Goal: Information Seeking & Learning: Learn about a topic

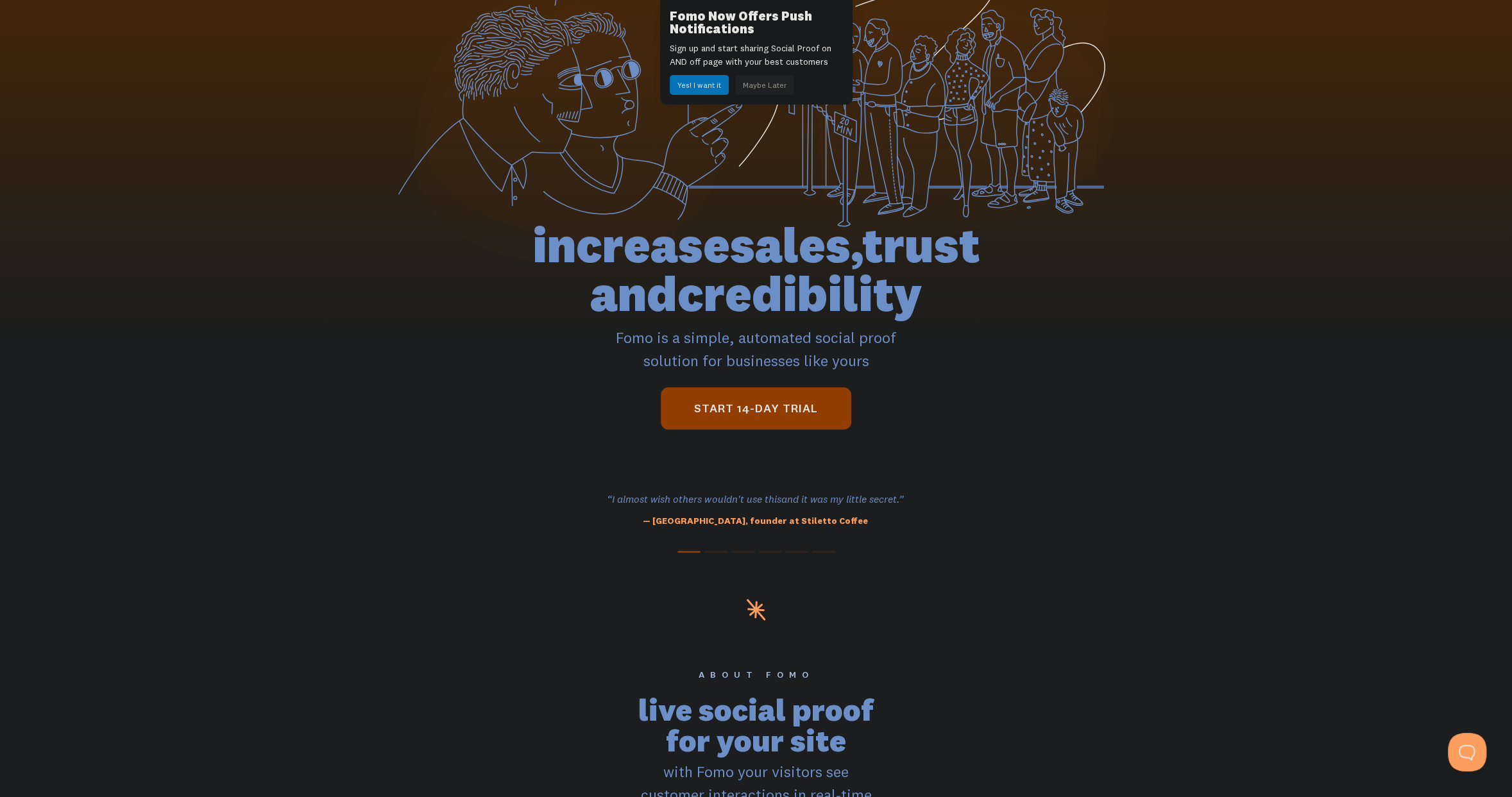
scroll to position [193, 0]
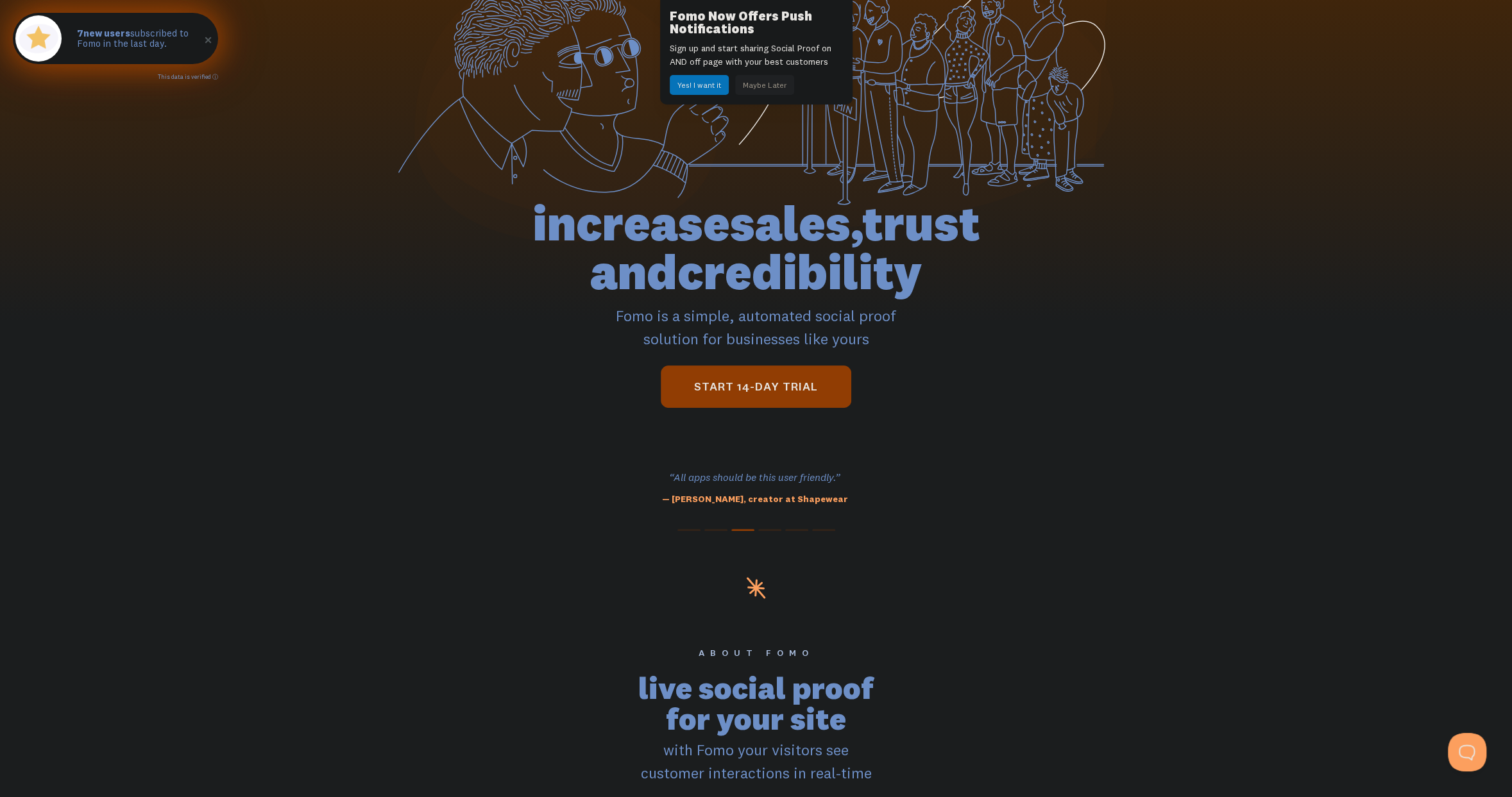
click at [214, 77] on link "This data is verified ⓘ" at bounding box center [188, 76] width 61 height 7
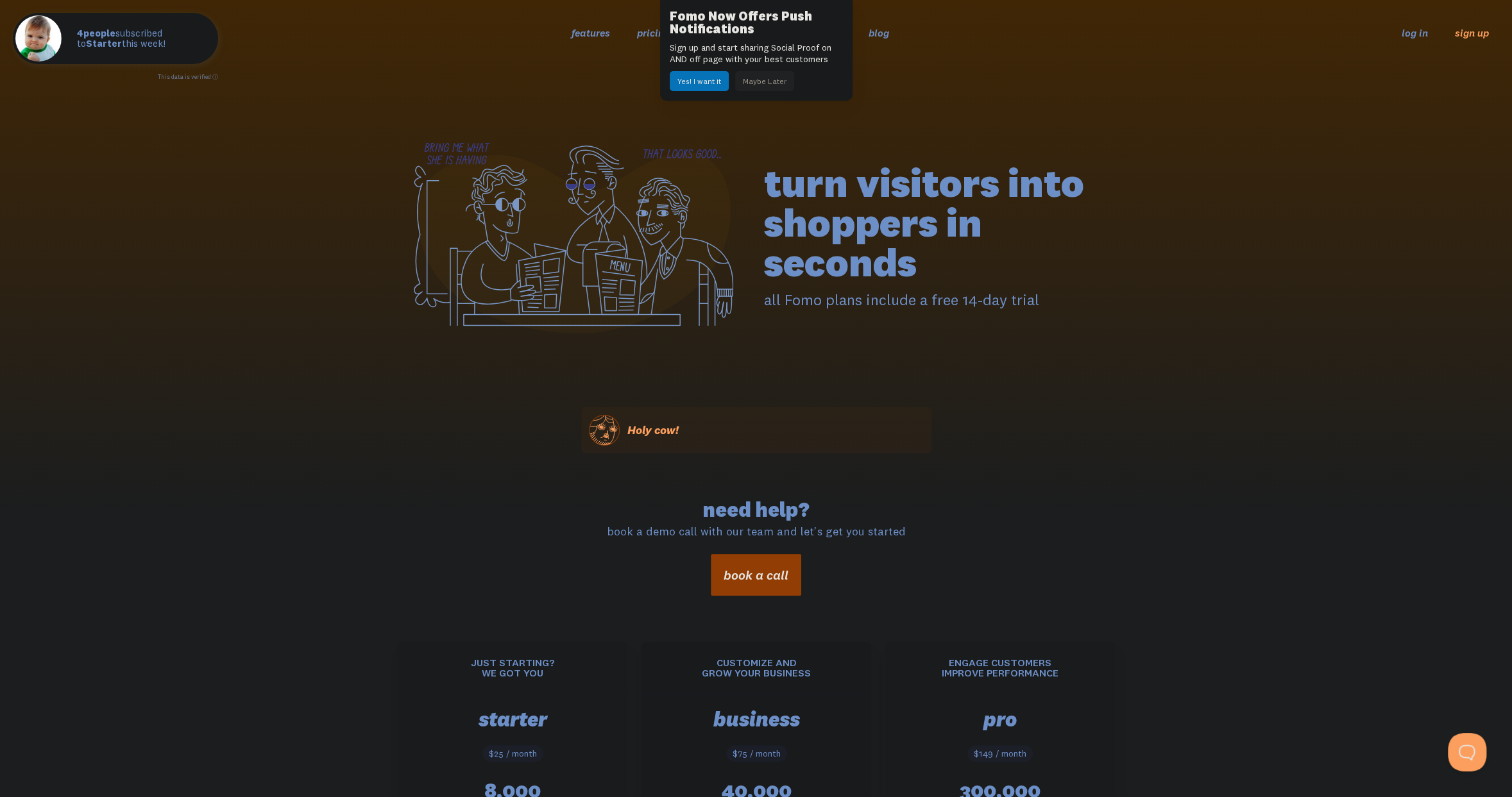
click at [776, 83] on button "Maybe Later" at bounding box center [764, 81] width 59 height 20
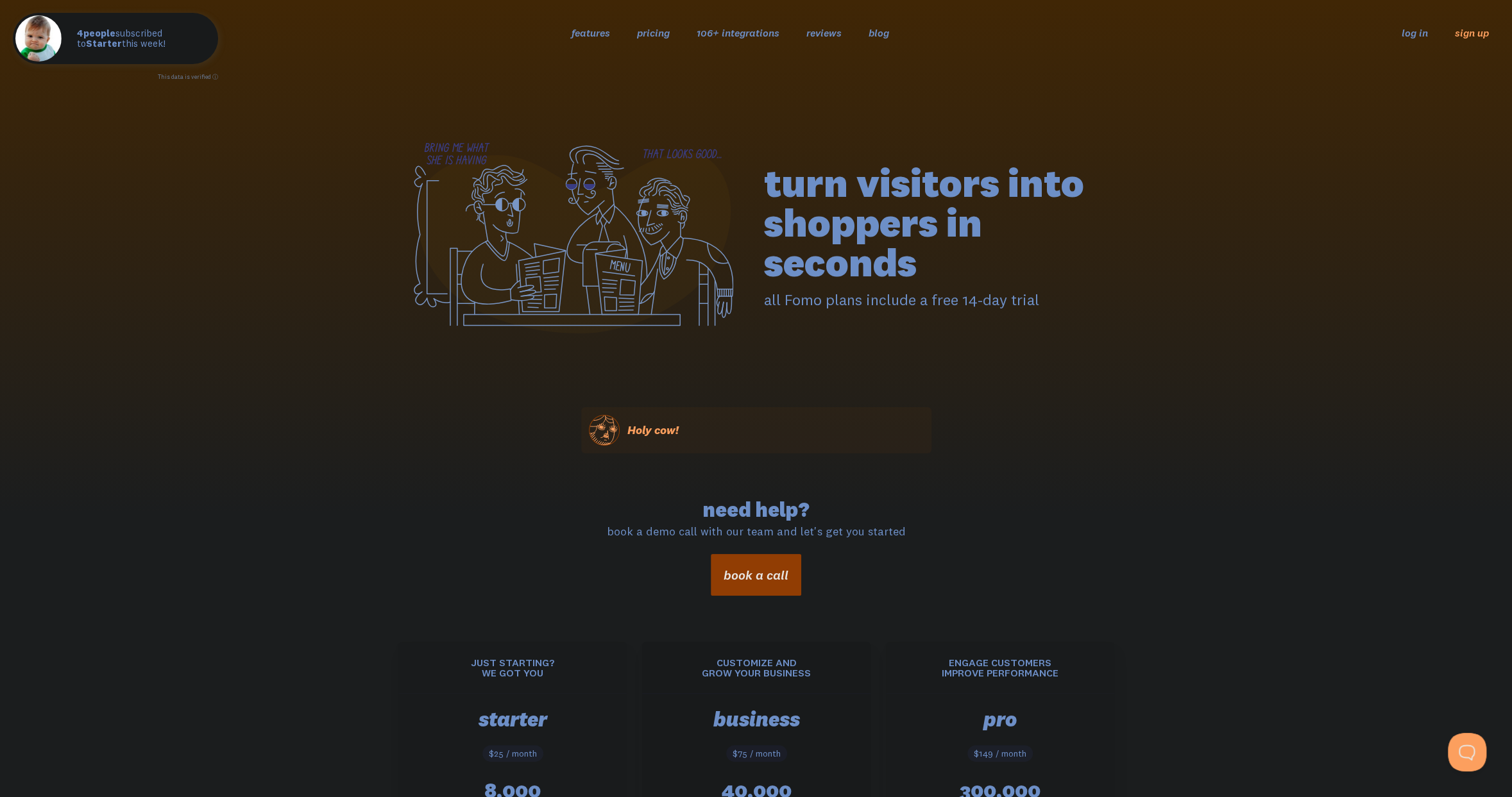
click at [653, 30] on link "pricing" at bounding box center [653, 32] width 33 height 13
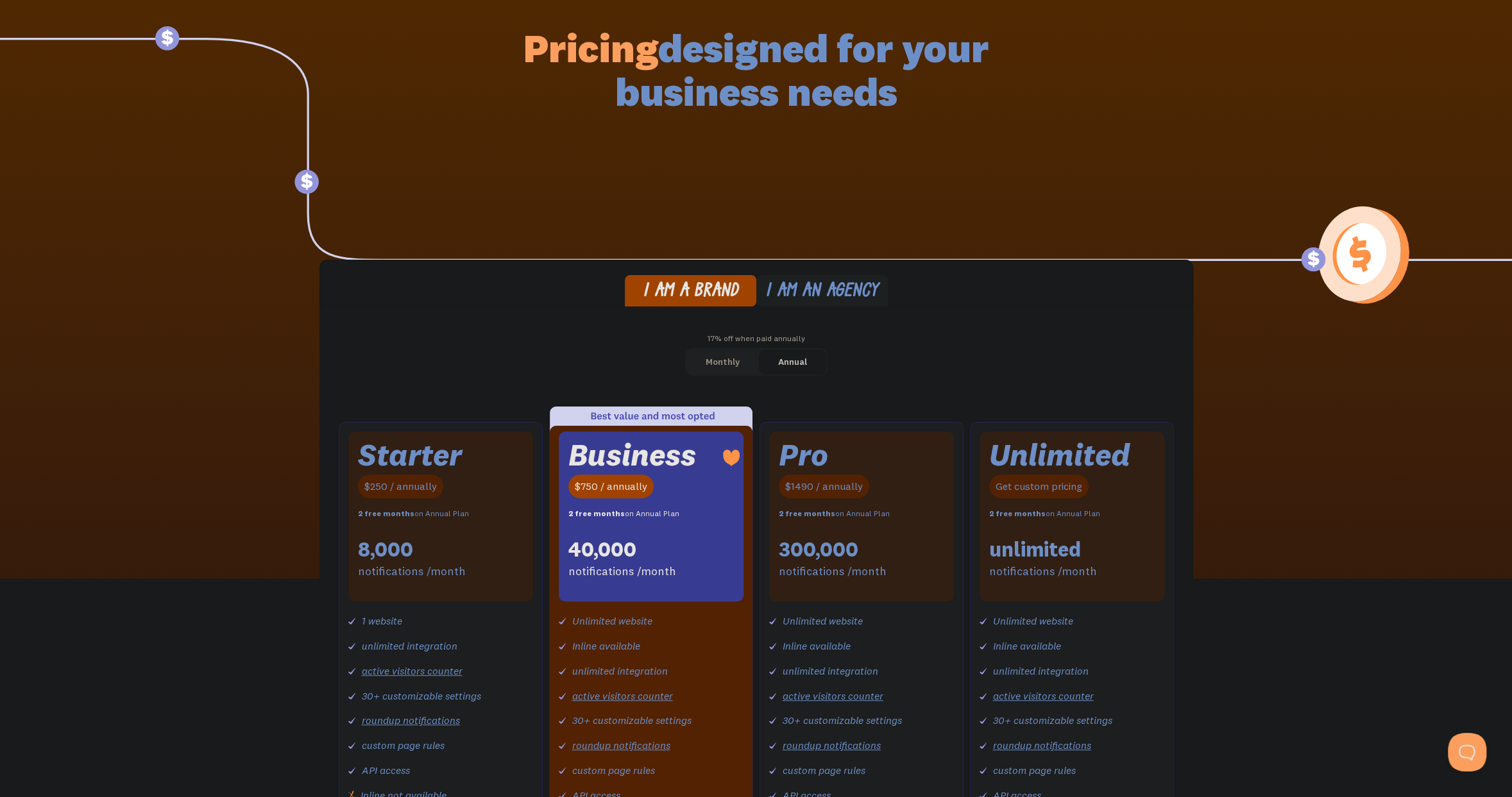
scroll to position [193, 0]
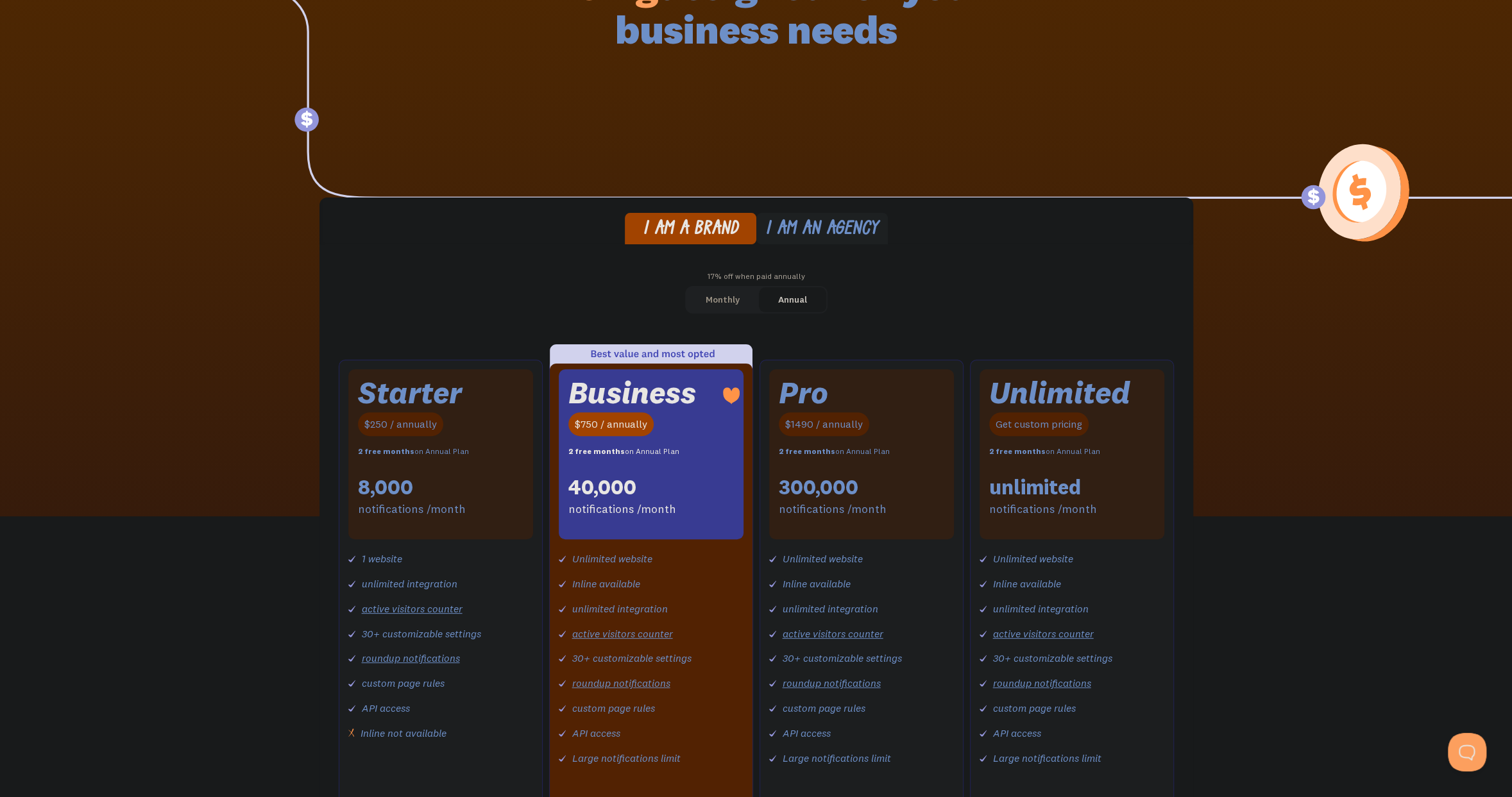
click at [716, 296] on div "Monthly" at bounding box center [723, 300] width 34 height 19
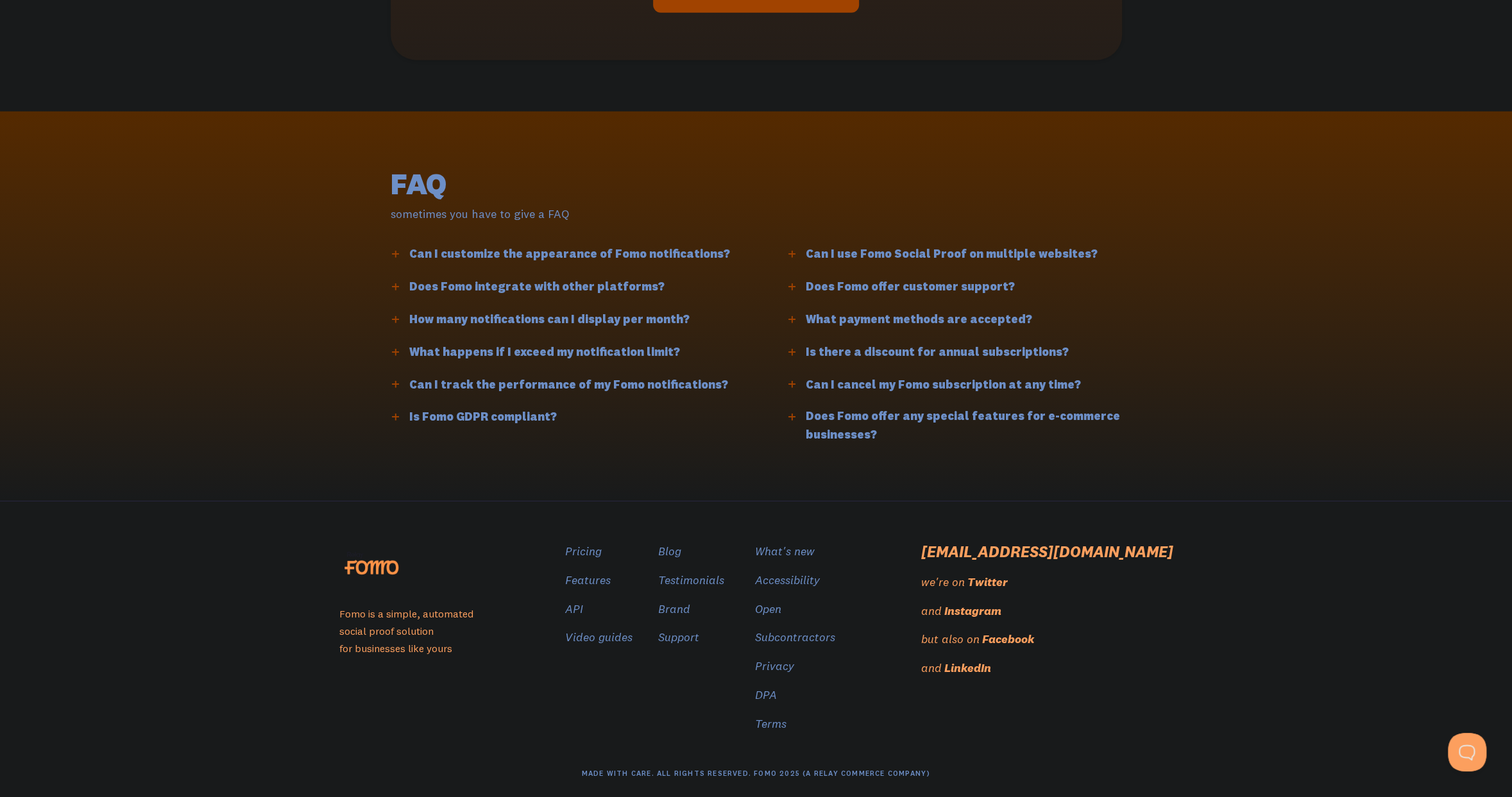
scroll to position [2968, 0]
click at [613, 573] on link "Features" at bounding box center [590, 580] width 46 height 19
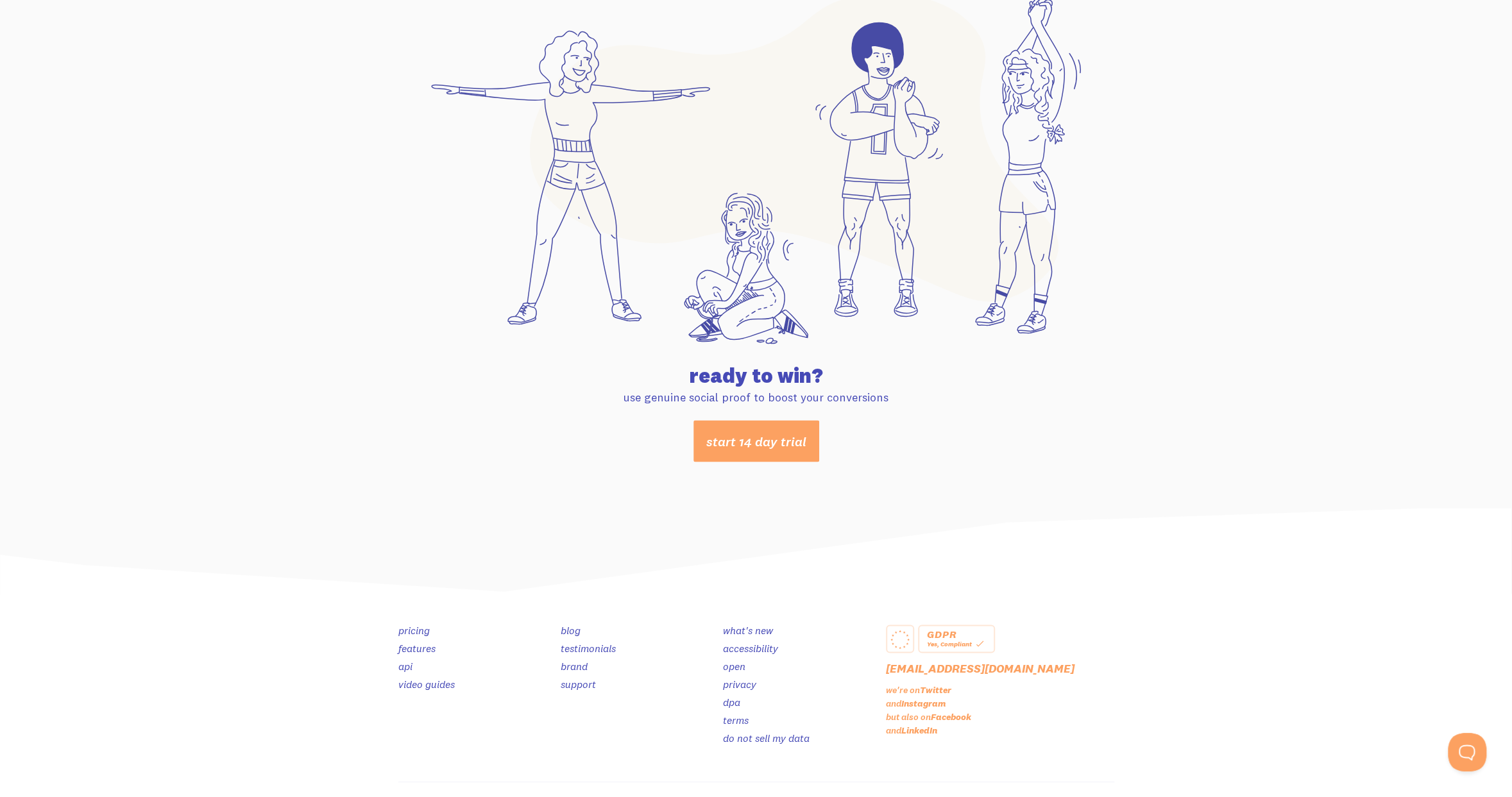
scroll to position [6551, 0]
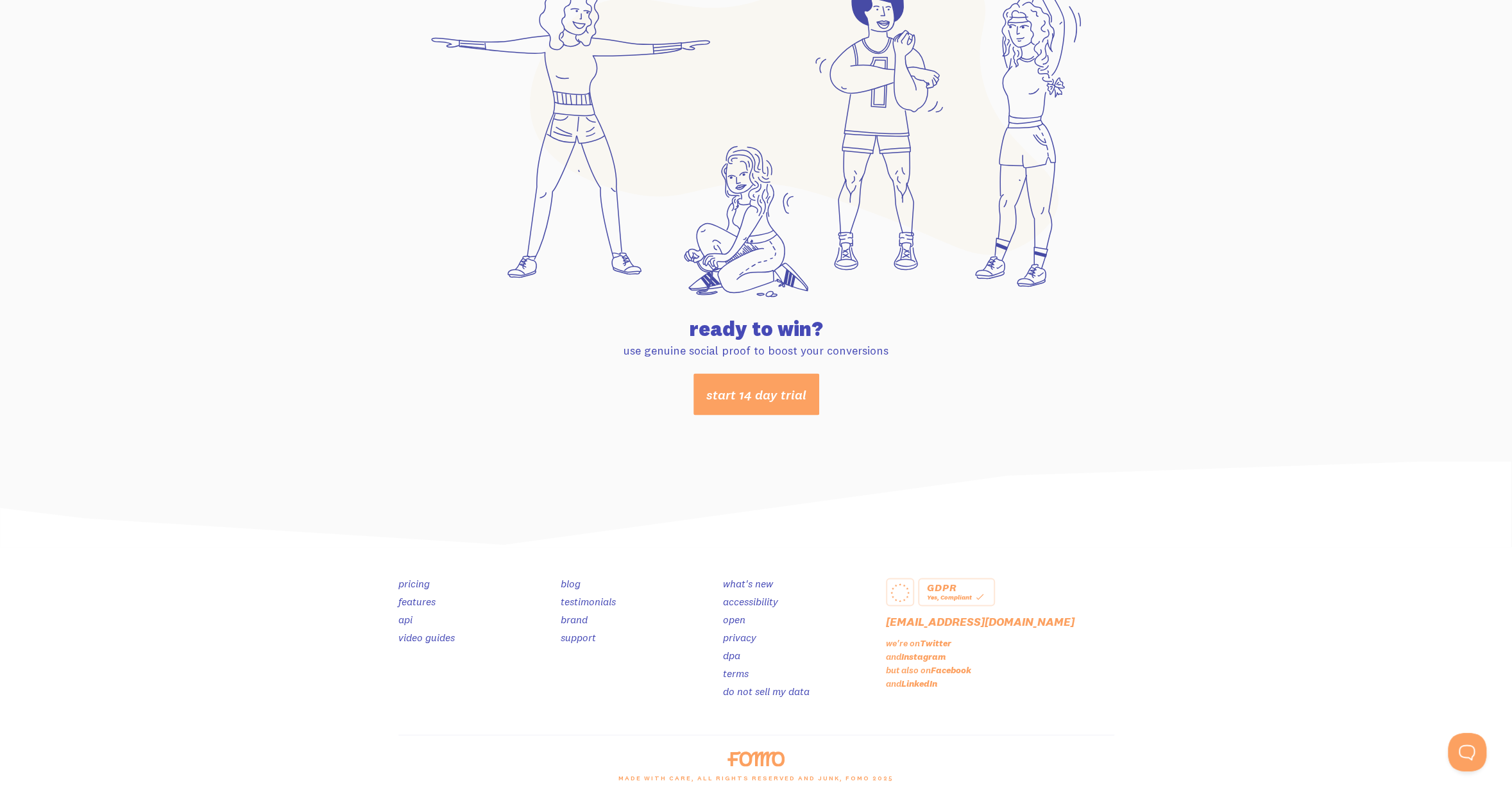
click at [409, 587] on link "pricing" at bounding box center [414, 583] width 32 height 13
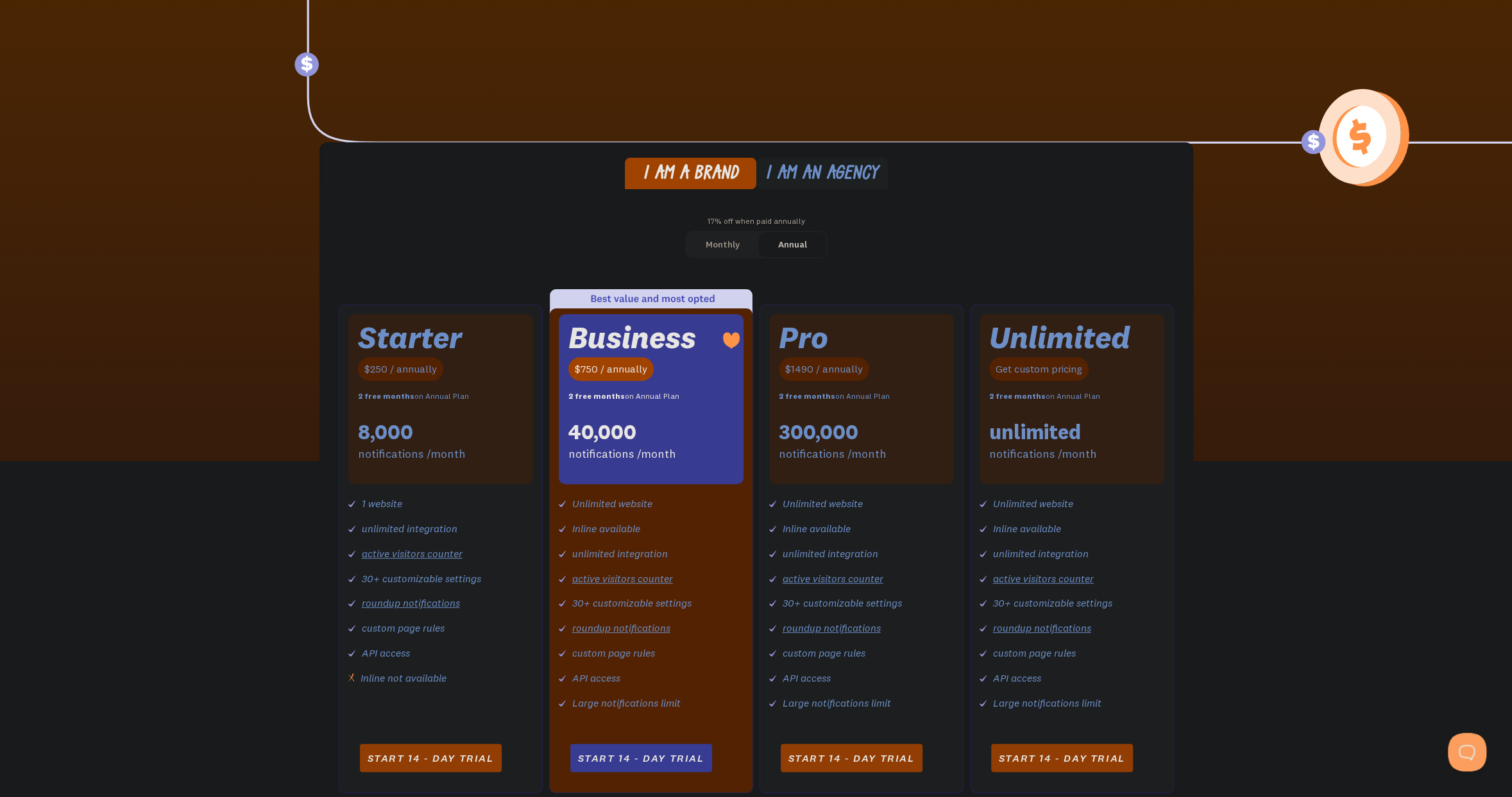
scroll to position [257, 0]
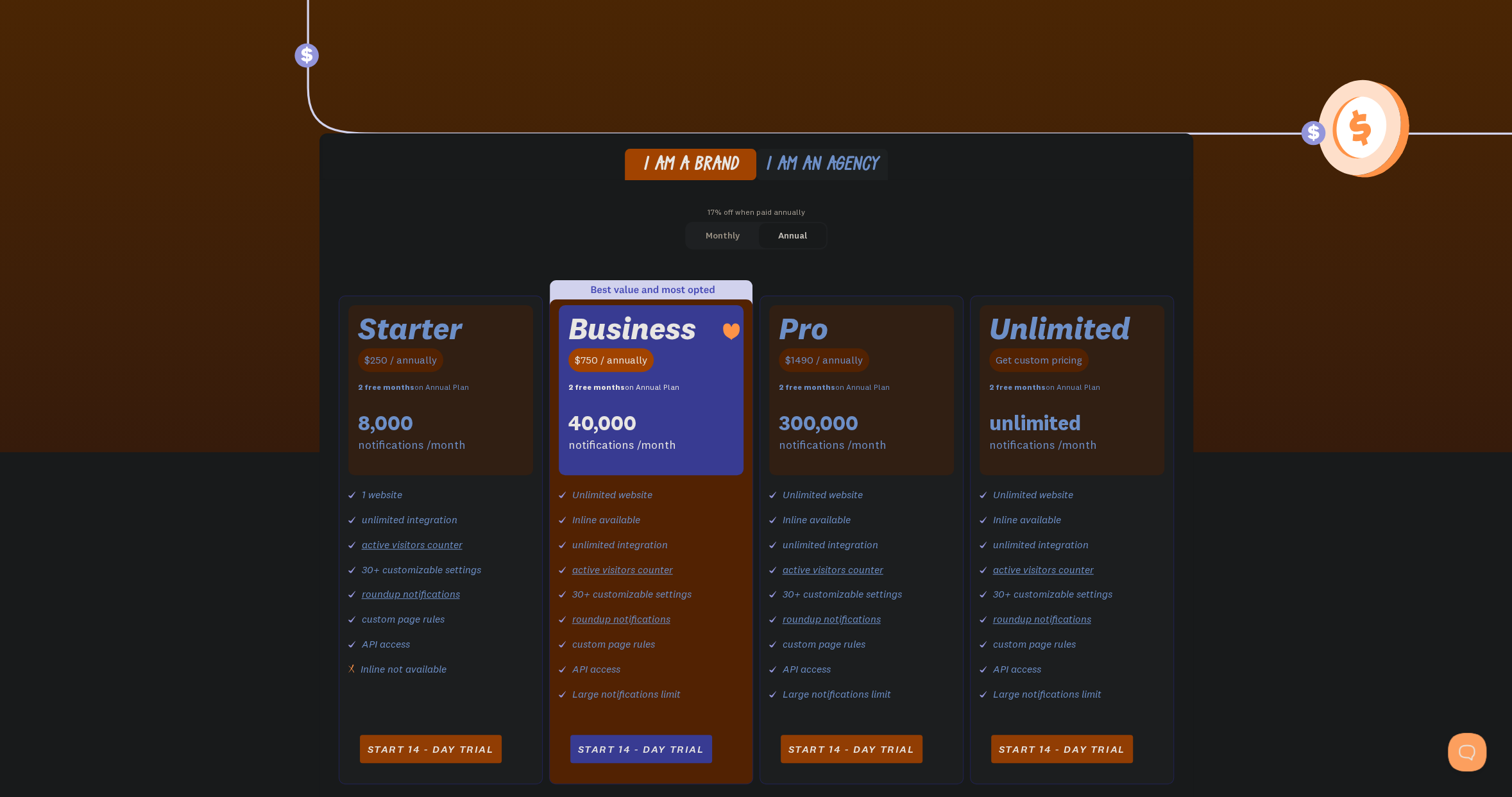
click at [733, 238] on div "Monthly" at bounding box center [723, 235] width 34 height 19
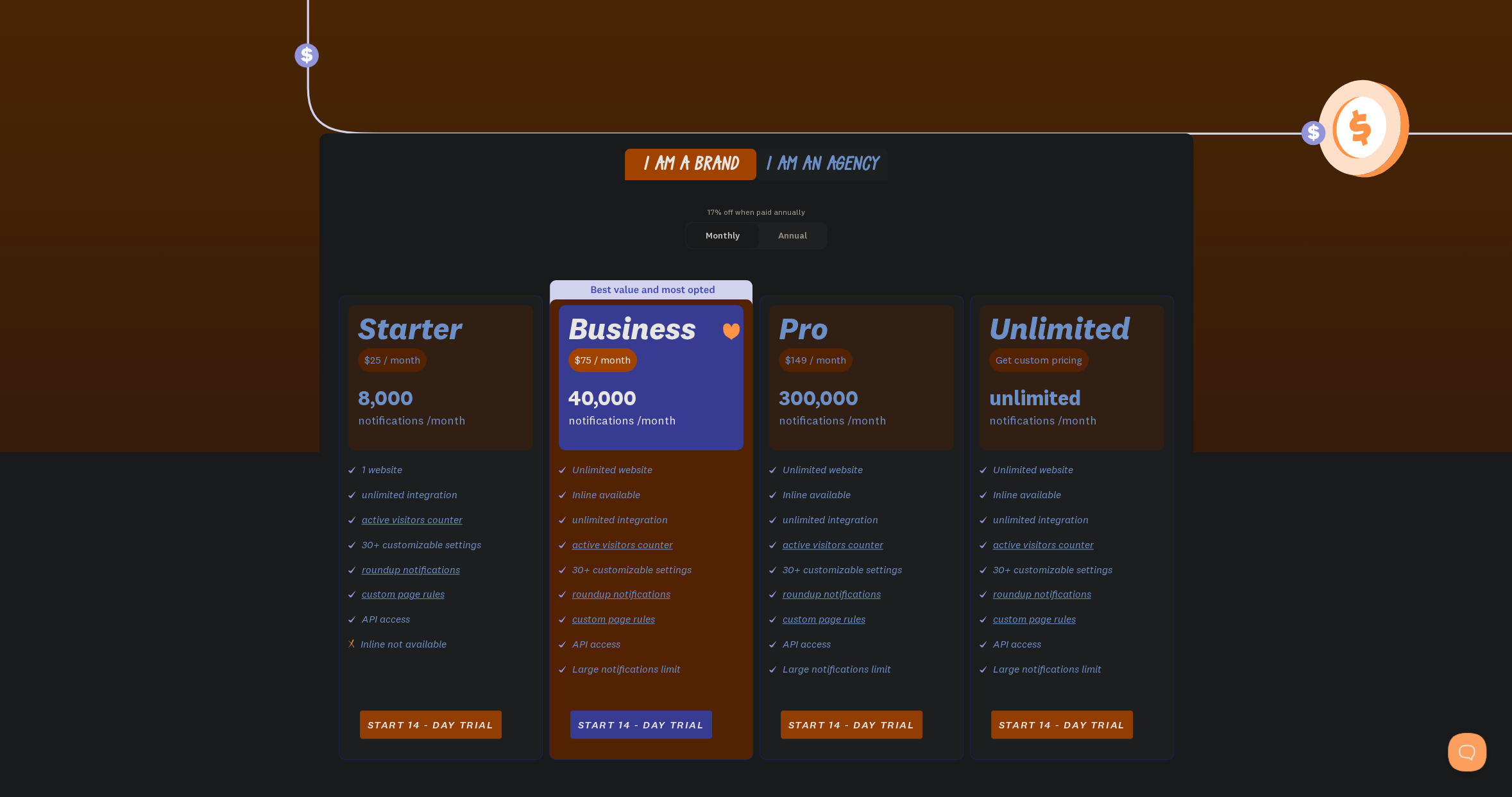
click at [621, 621] on link "custom page rules" at bounding box center [613, 618] width 82 height 13
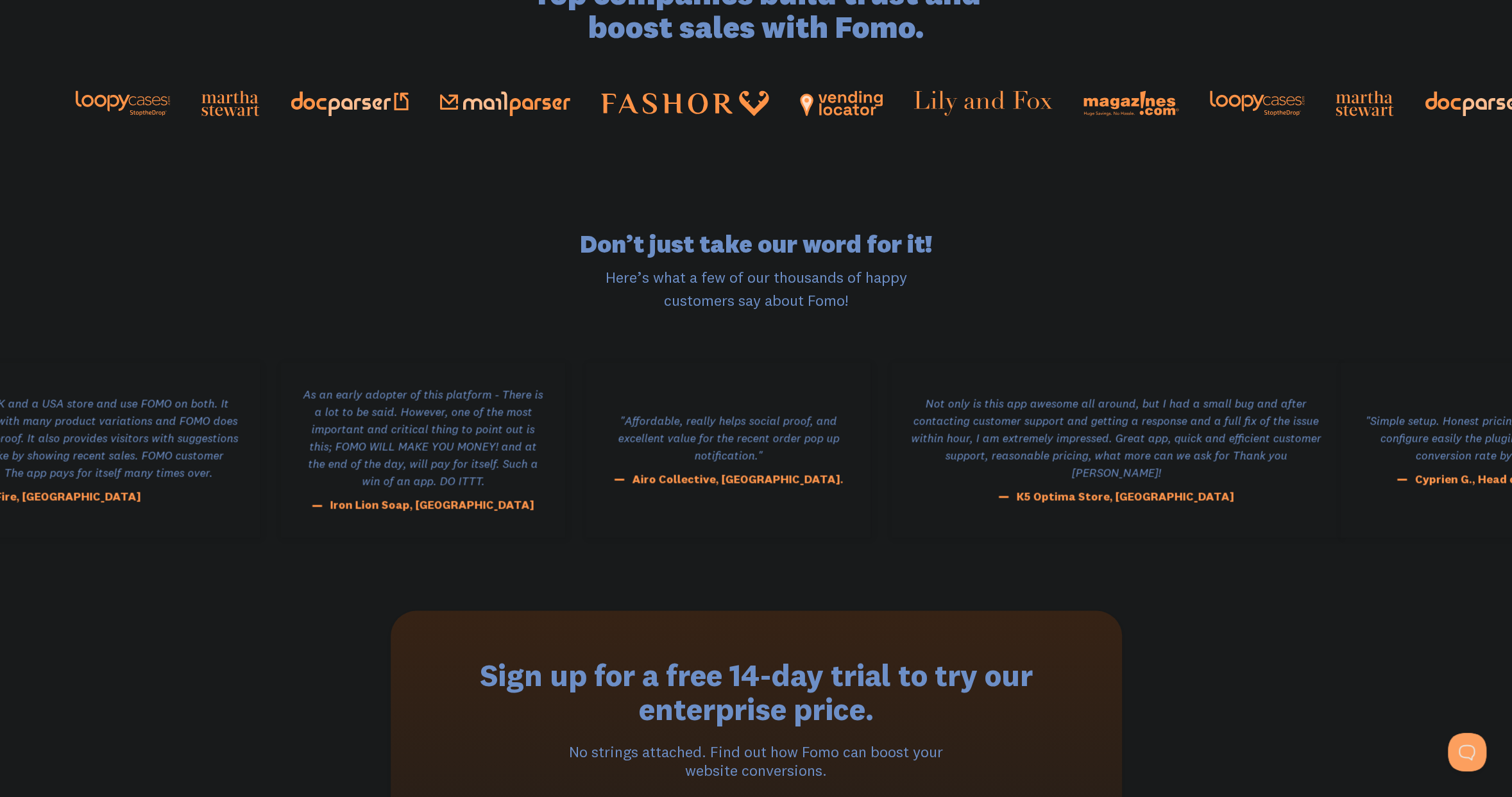
scroll to position [2069, 0]
